Goal: Use online tool/utility: Utilize a website feature to perform a specific function

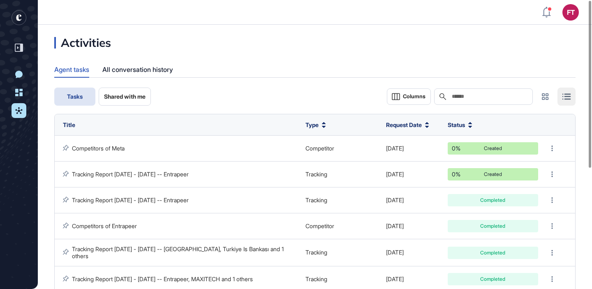
click at [14, 14] on rect "entrapeer-logo" at bounding box center [19, 17] width 15 height 15
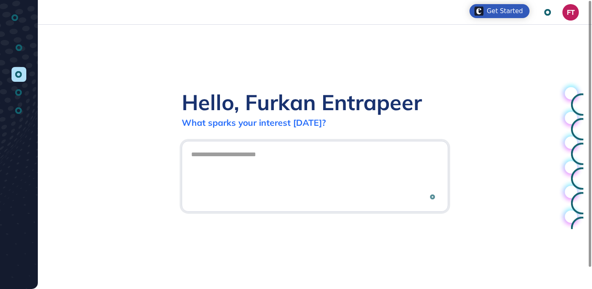
scroll to position [0, 0]
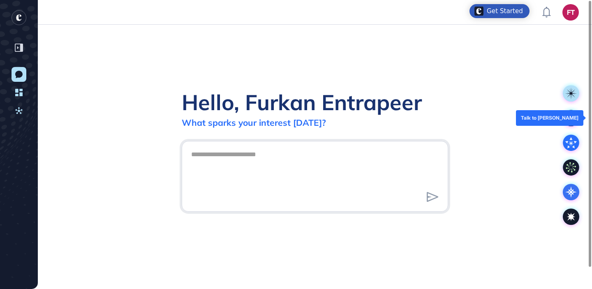
click at [574, 117] on rect at bounding box center [571, 118] width 16 height 16
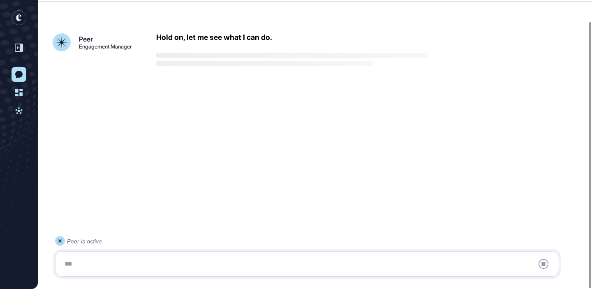
scroll to position [23, 0]
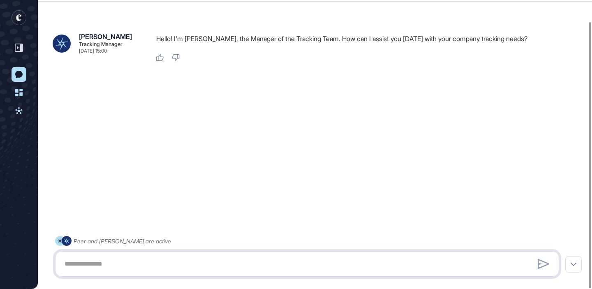
click at [279, 259] on textarea at bounding box center [307, 264] width 495 height 16
type textarea "**"
type textarea "**********"
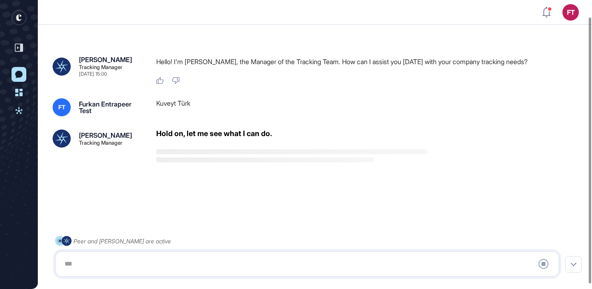
scroll to position [23, 0]
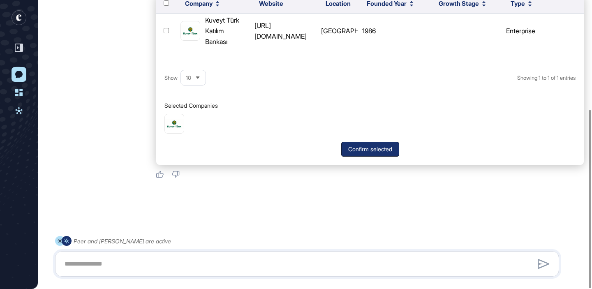
click at [361, 154] on button "Confirm selected" at bounding box center [370, 149] width 58 height 15
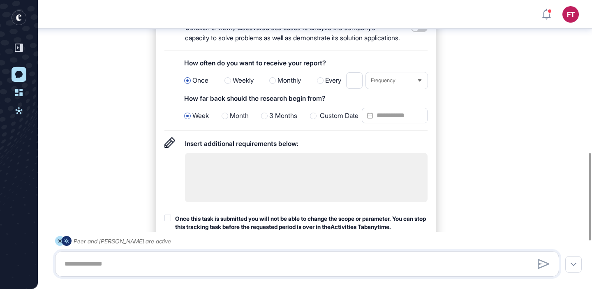
scroll to position [542, 0]
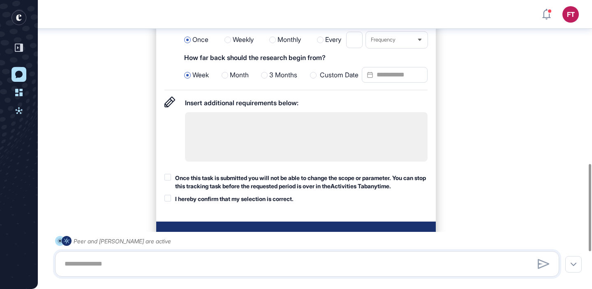
click at [274, 81] on span "3 Months" at bounding box center [283, 75] width 28 height 11
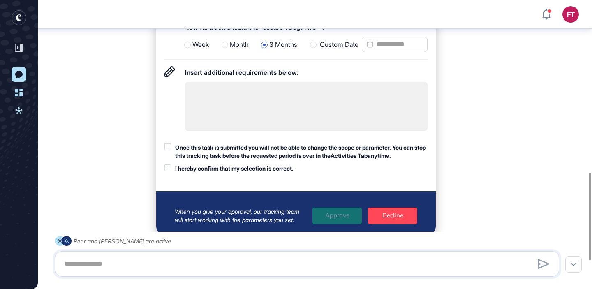
click at [244, 159] on div "Once this task is submitted you will not be able to change the scope or paramet…" at bounding box center [301, 151] width 252 height 16
click at [231, 173] on div "I hereby confirm that my selection is correct." at bounding box center [234, 168] width 118 height 8
click at [230, 50] on span "Month" at bounding box center [239, 44] width 19 height 11
click at [235, 159] on div "Once this task is submitted you will not be able to change the scope or paramet…" at bounding box center [301, 151] width 252 height 16
click at [227, 173] on div "I hereby confirm that my selection is correct." at bounding box center [234, 168] width 118 height 8
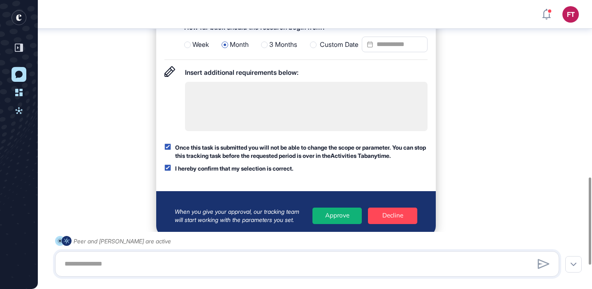
scroll to position [590, 0]
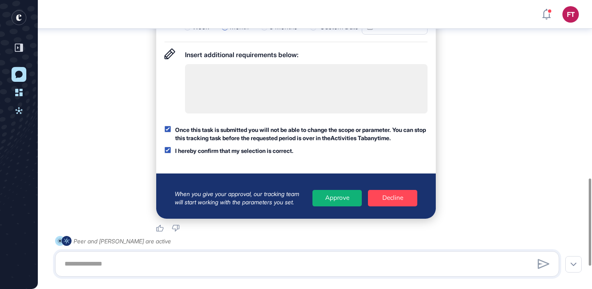
click at [330, 206] on div "Approve" at bounding box center [336, 198] width 49 height 16
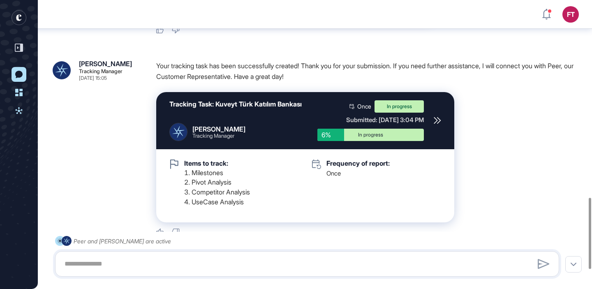
scroll to position [863, 0]
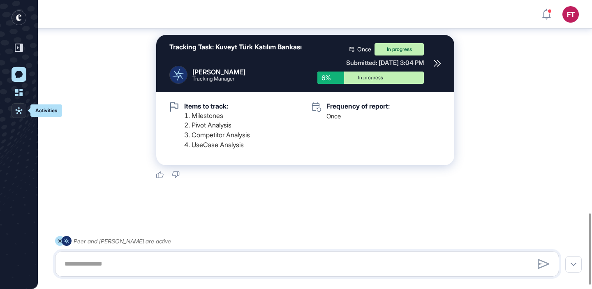
click at [19, 111] on icon at bounding box center [18, 110] width 7 height 7
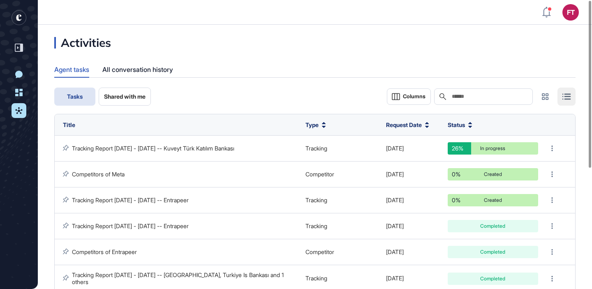
click at [21, 16] on rect "entrapeer-logo" at bounding box center [19, 17] width 15 height 15
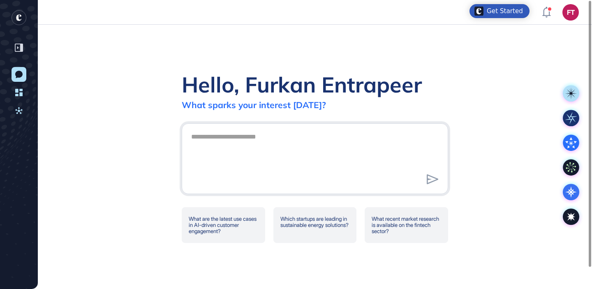
click at [294, 190] on div at bounding box center [315, 158] width 266 height 71
click at [574, 140] on icon at bounding box center [571, 142] width 16 height 16
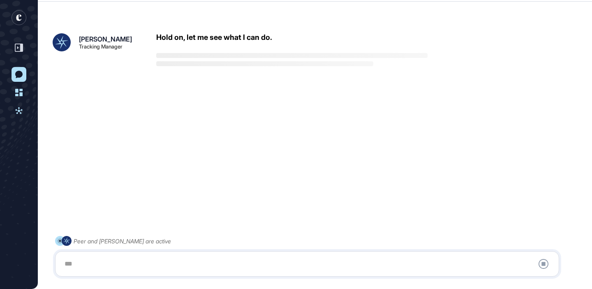
scroll to position [23, 0]
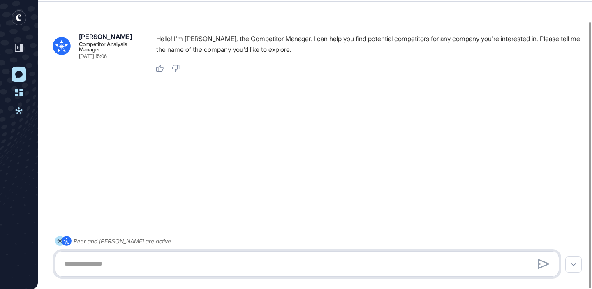
click at [251, 267] on textarea at bounding box center [307, 264] width 495 height 16
type textarea "********"
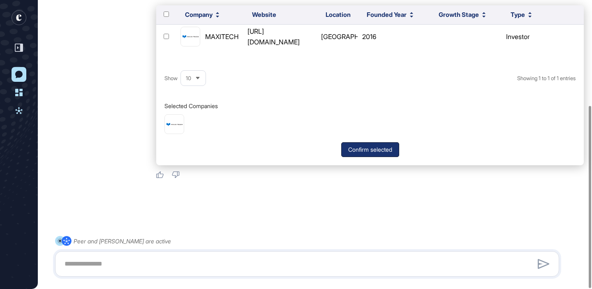
click at [362, 145] on button "Confirm selected" at bounding box center [370, 149] width 58 height 15
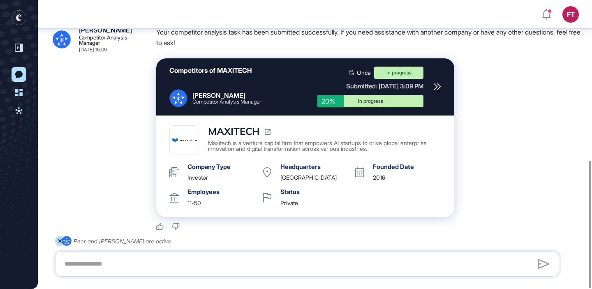
scroll to position [363, 0]
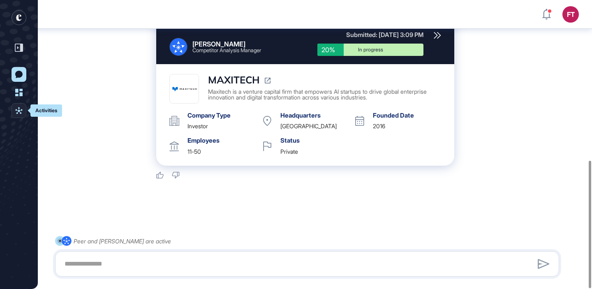
click at [22, 110] on icon at bounding box center [18, 110] width 7 height 7
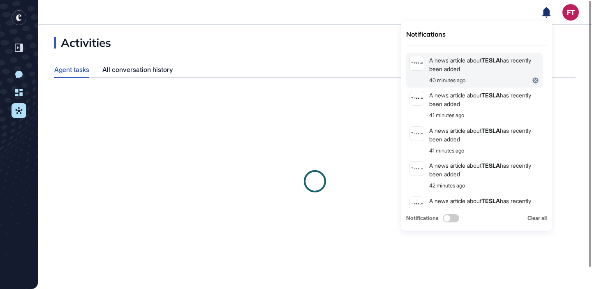
click at [475, 62] on div "A news article about TESLA has recently been added" at bounding box center [484, 64] width 110 height 17
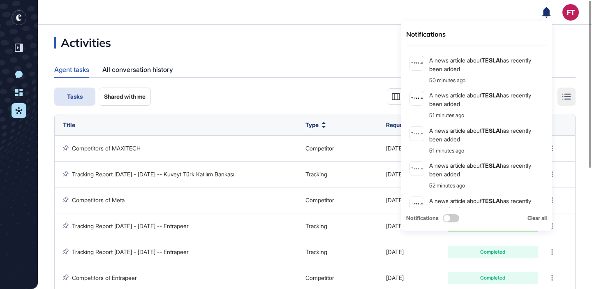
click at [394, 22] on header "Notifications A news article about TESLA has recently been added 50 minutes ago…" at bounding box center [296, 12] width 592 height 25
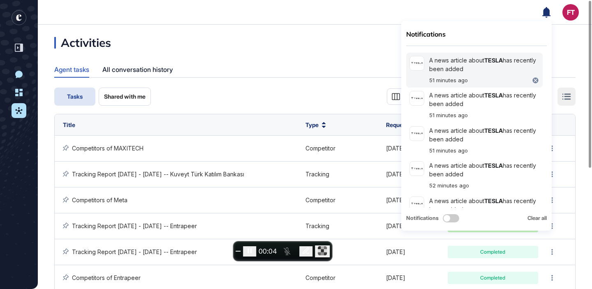
click at [477, 67] on div "A news article about TESLA has recently been added" at bounding box center [484, 64] width 110 height 17
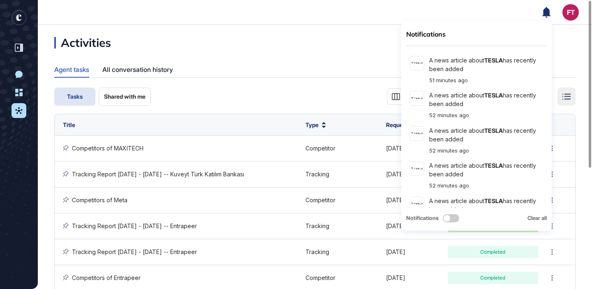
click at [21, 17] on rect "entrapeer-logo" at bounding box center [19, 17] width 15 height 15
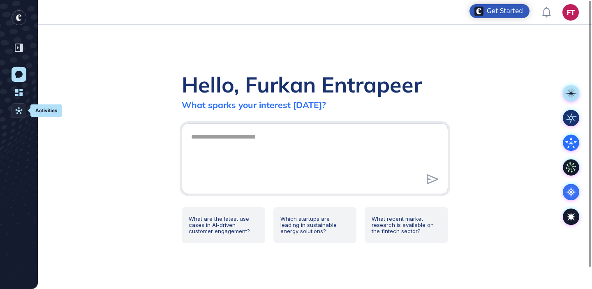
click at [21, 112] on icon at bounding box center [18, 110] width 7 height 7
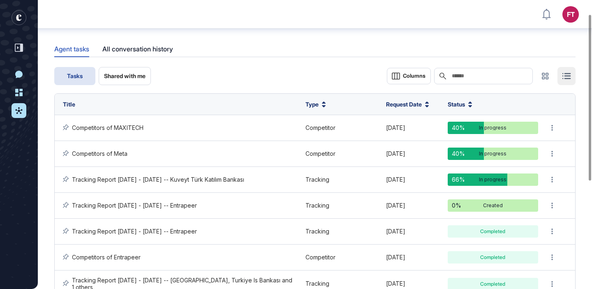
scroll to position [34, 0]
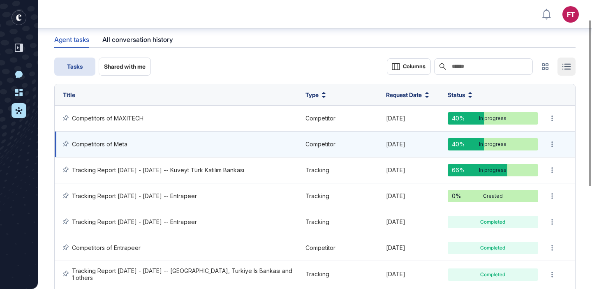
drag, startPoint x: 178, startPoint y: 139, endPoint x: 210, endPoint y: 136, distance: 33.1
click at [210, 136] on td "Competitors of Meta" at bounding box center [178, 144] width 247 height 26
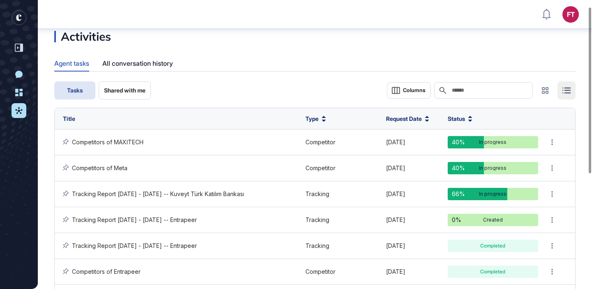
scroll to position [0, 0]
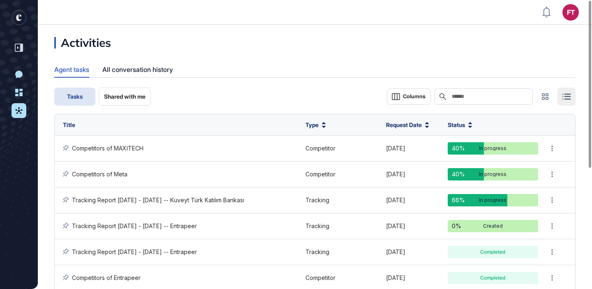
click at [17, 13] on icon "entrapeer-logo" at bounding box center [16, 19] width 13 height 18
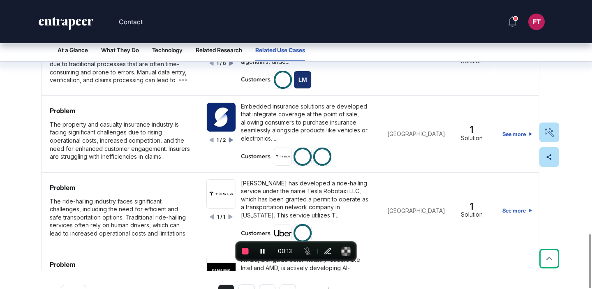
scroll to position [1257, 0]
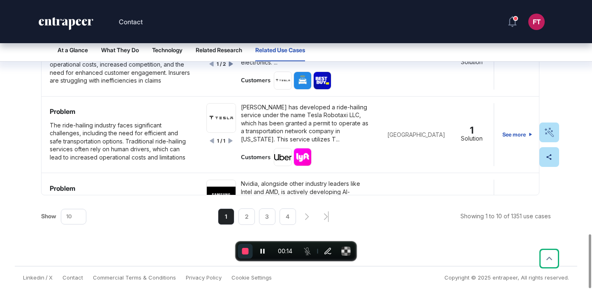
click at [247, 251] on span "End recording" at bounding box center [245, 251] width 7 height 7
